Goal: Find specific page/section: Find specific page/section

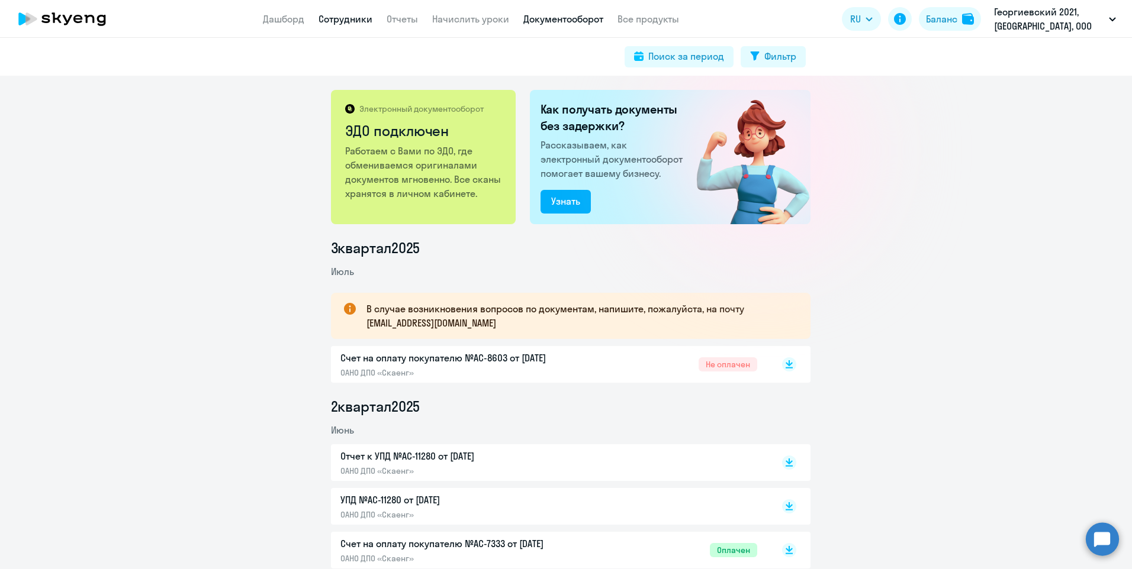
click at [330, 18] on link "Сотрудники" at bounding box center [345, 19] width 54 height 12
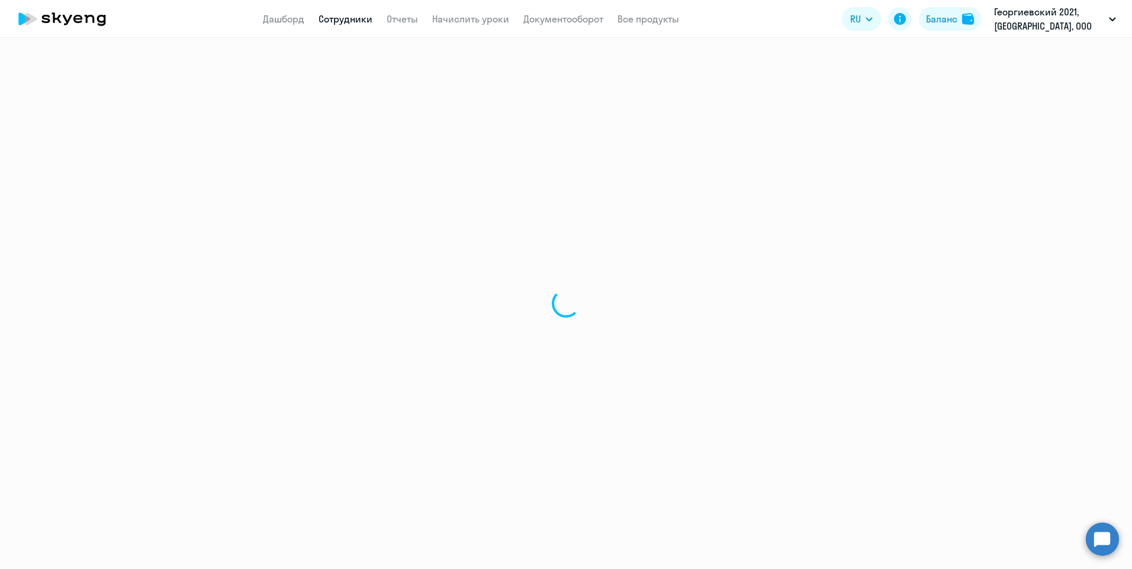
select select "30"
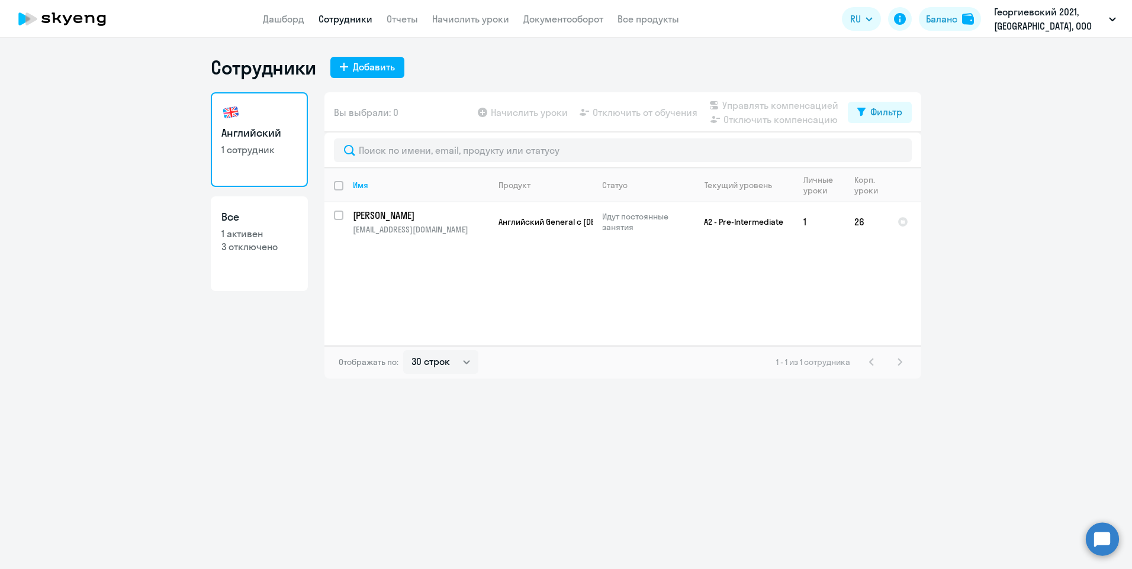
select select "30"
